Goal: Find specific page/section: Find specific page/section

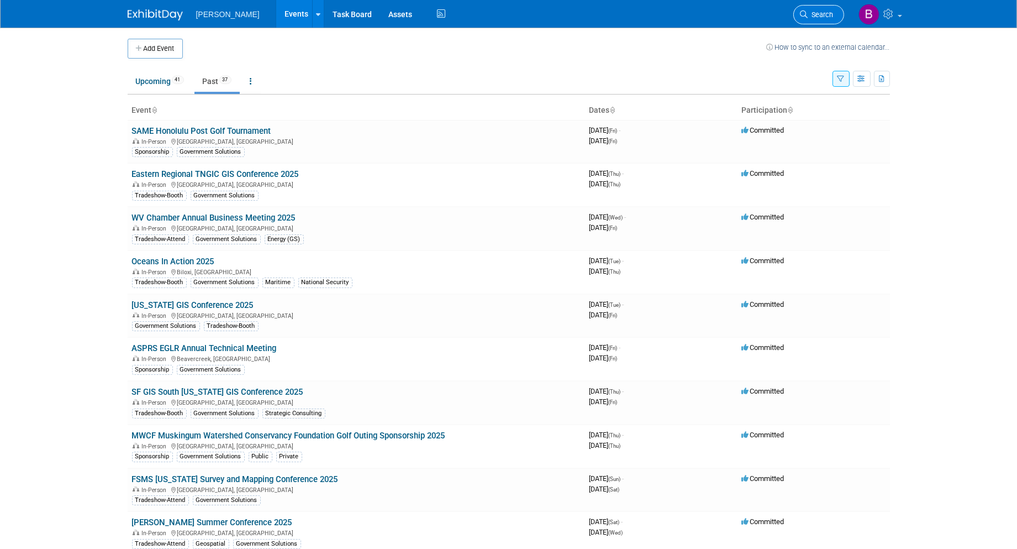
click at [796, 7] on link "Search" at bounding box center [818, 14] width 51 height 19
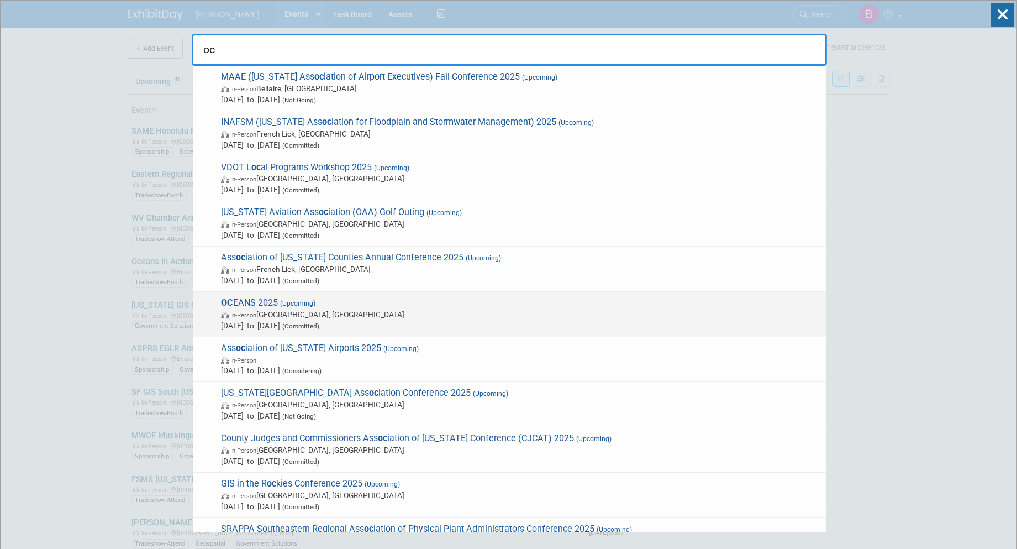
type input "oc"
click at [367, 305] on span "OC EANS 2025 (Upcoming) In-Person Chicago, IL Sep 29, 2025 to Oct 2, 2025 (Comm…" at bounding box center [519, 314] width 603 height 34
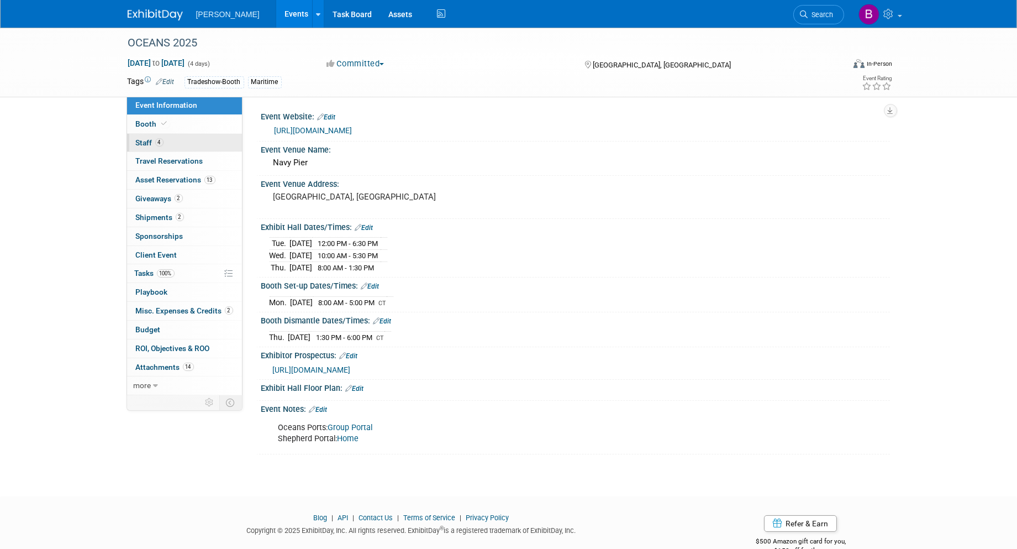
click at [222, 143] on link "4 Staff 4" at bounding box center [184, 143] width 115 height 18
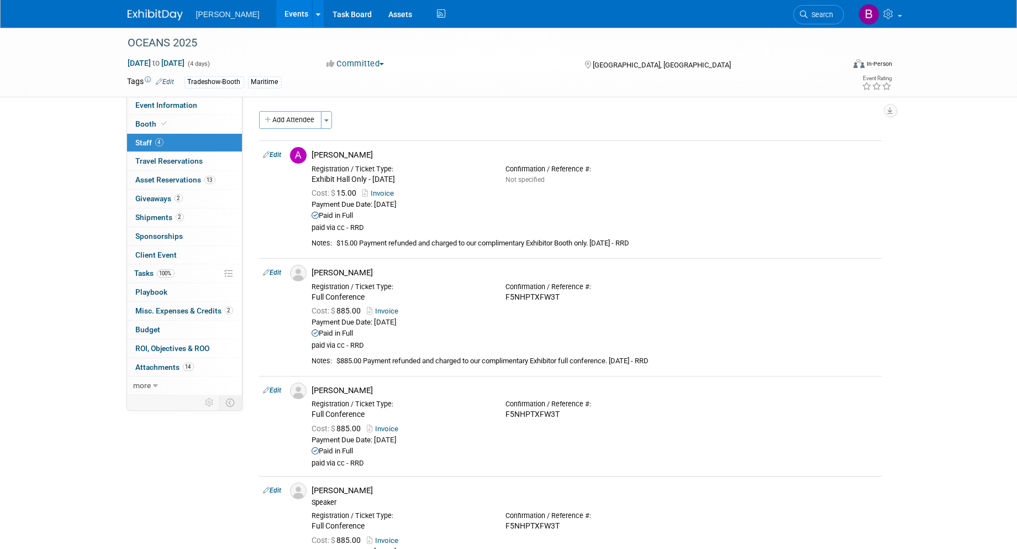
click at [207, 134] on link "4 Staff 4" at bounding box center [184, 143] width 115 height 18
click at [197, 128] on link "Booth" at bounding box center [184, 124] width 115 height 18
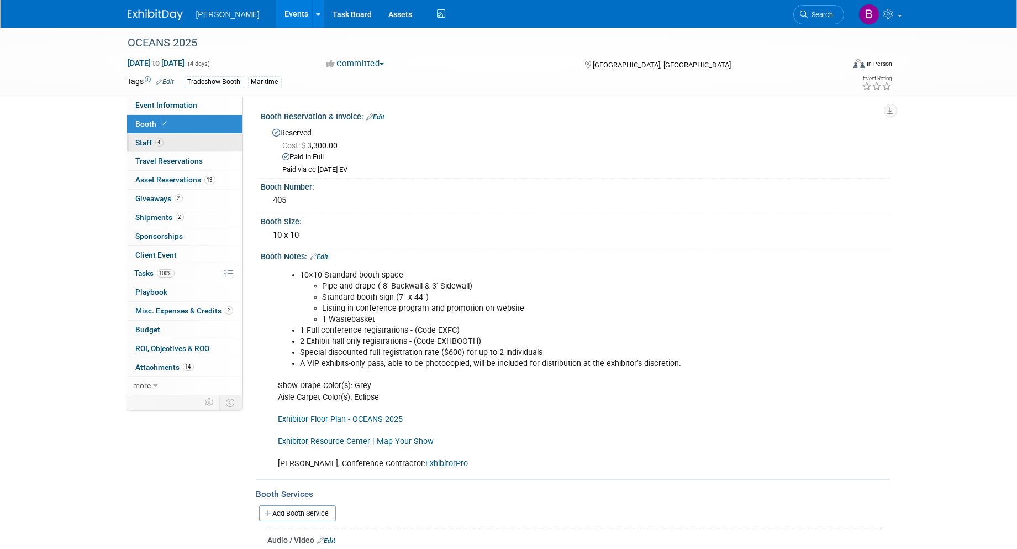
click at [185, 140] on link "4 Staff 4" at bounding box center [184, 143] width 115 height 18
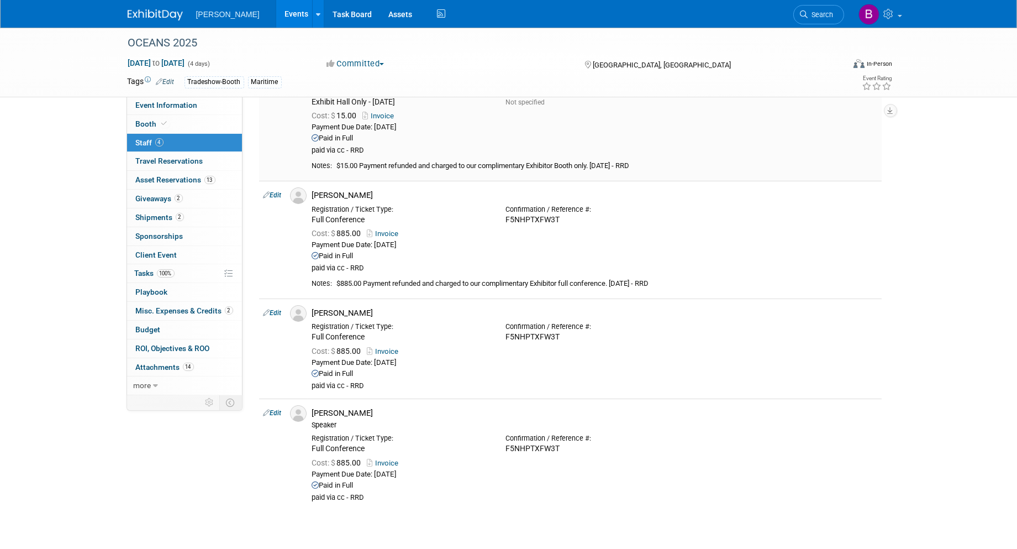
scroll to position [123, 0]
